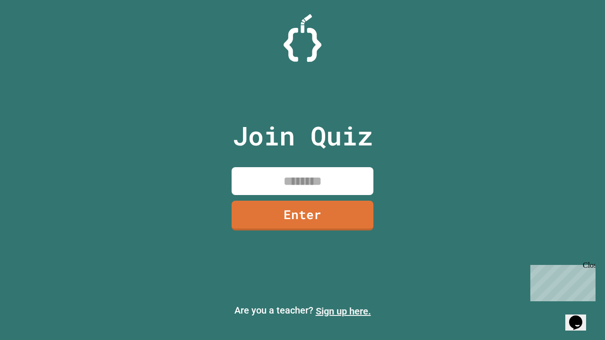
click at [343, 312] on link "Sign up here." at bounding box center [343, 311] width 55 height 11
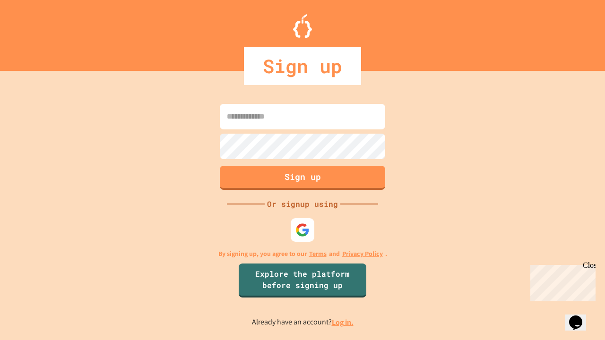
click at [343, 322] on link "Log in." at bounding box center [343, 323] width 22 height 10
